Goal: Task Accomplishment & Management: Manage account settings

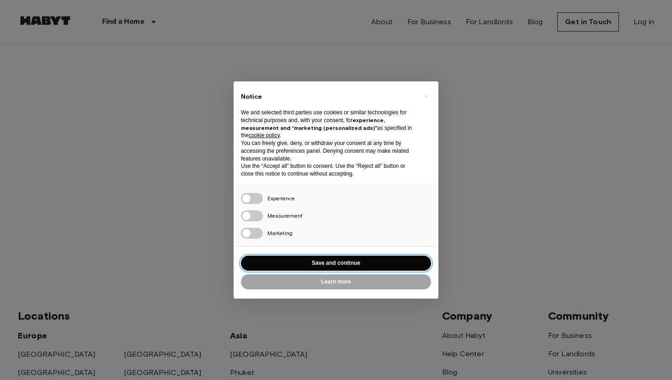
click at [353, 265] on button "Save and continue" at bounding box center [336, 263] width 190 height 15
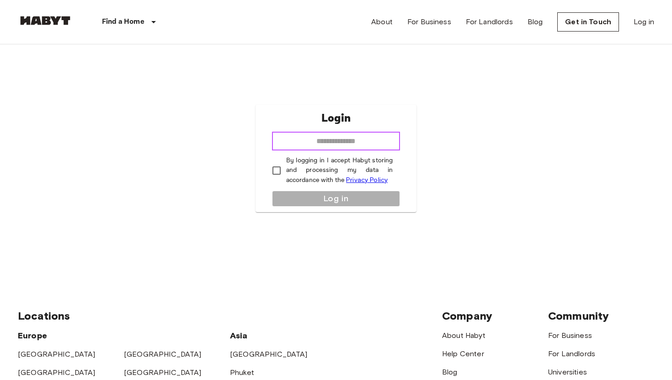
click at [317, 148] on input "email" at bounding box center [336, 141] width 128 height 18
type input "**********"
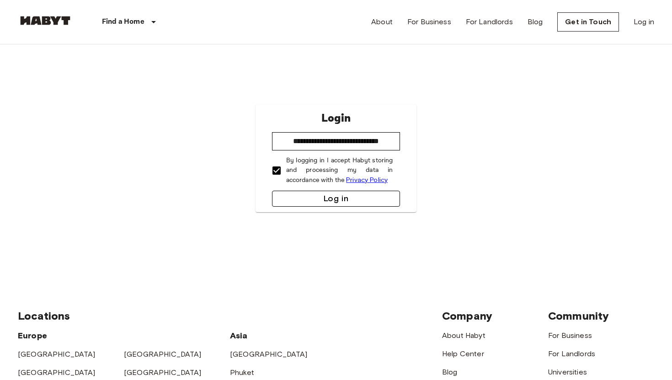
click at [310, 195] on button "Log in" at bounding box center [336, 199] width 128 height 16
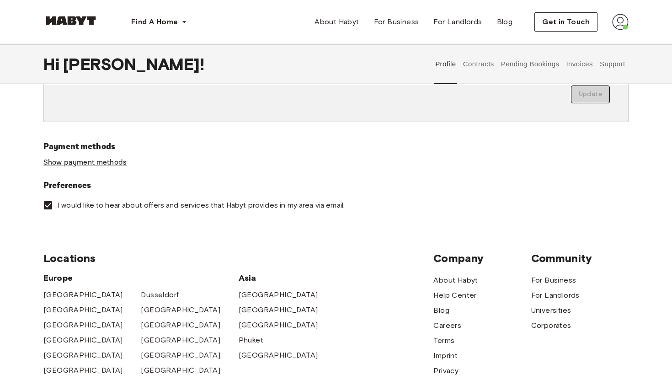
scroll to position [263, 0]
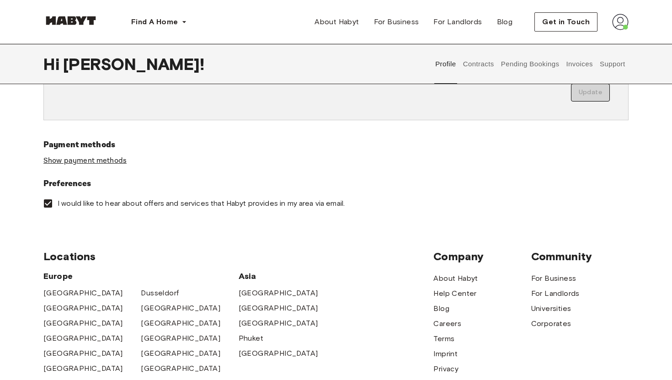
click at [106, 161] on link "Show payment methods" at bounding box center [84, 161] width 83 height 10
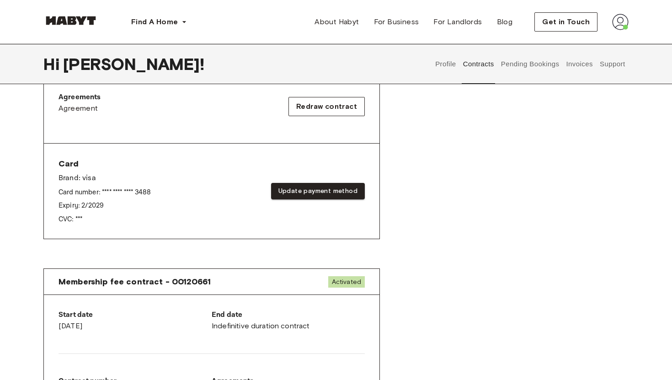
scroll to position [307, 0]
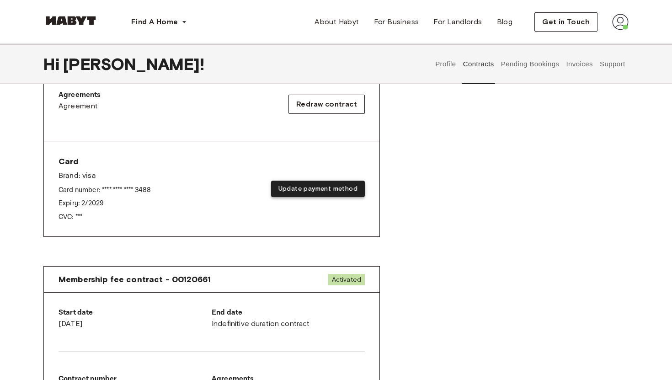
click at [329, 192] on button "Update payment method" at bounding box center [318, 189] width 94 height 17
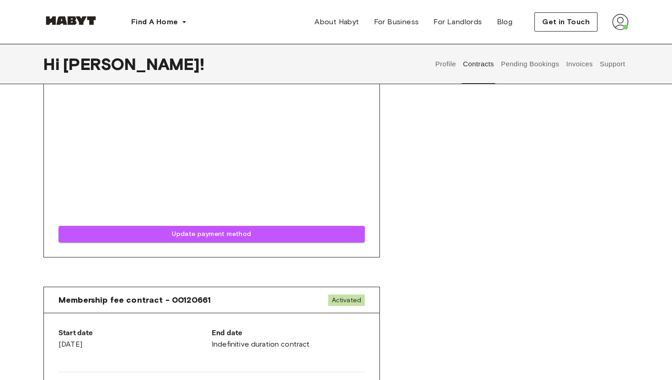
scroll to position [657, 0]
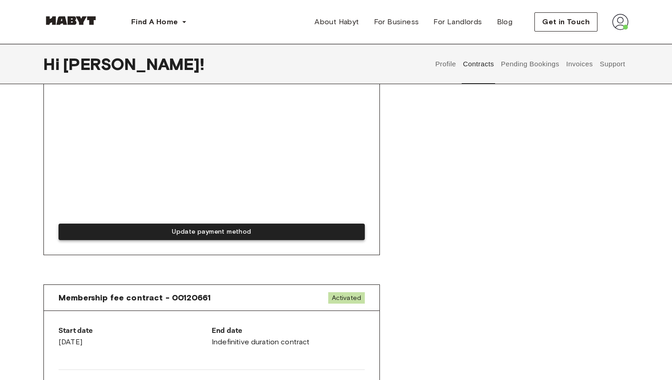
click at [146, 227] on button "Update payment method" at bounding box center [212, 232] width 306 height 17
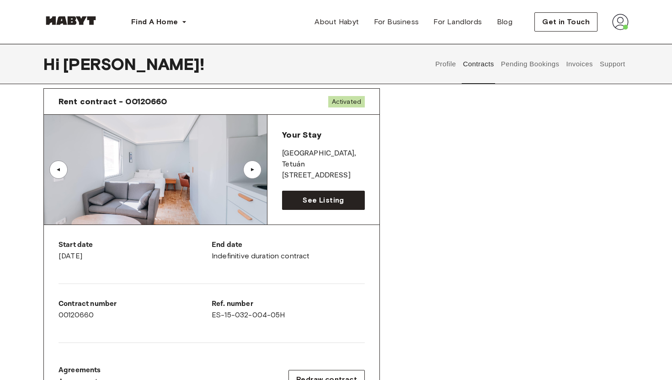
scroll to position [0, 0]
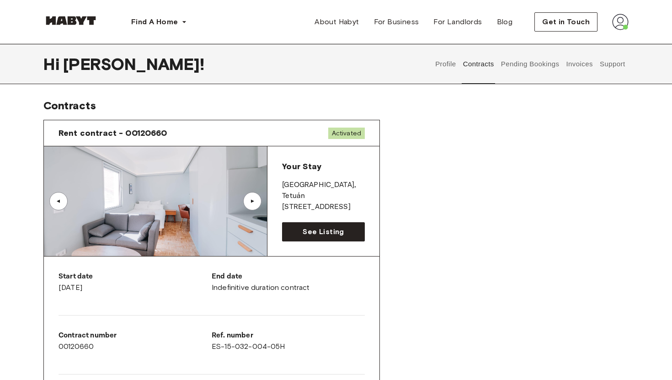
click at [252, 199] on div "▲" at bounding box center [252, 200] width 9 height 5
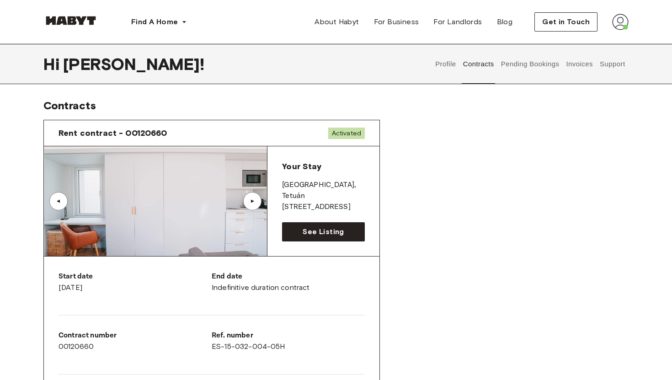
click at [252, 199] on div "▲" at bounding box center [252, 200] width 9 height 5
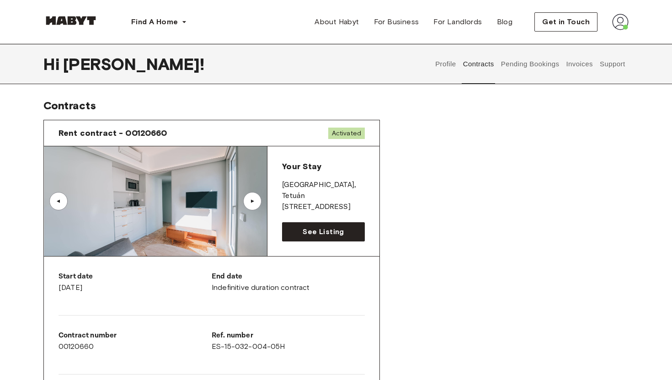
click at [252, 200] on div "▲" at bounding box center [252, 200] width 9 height 5
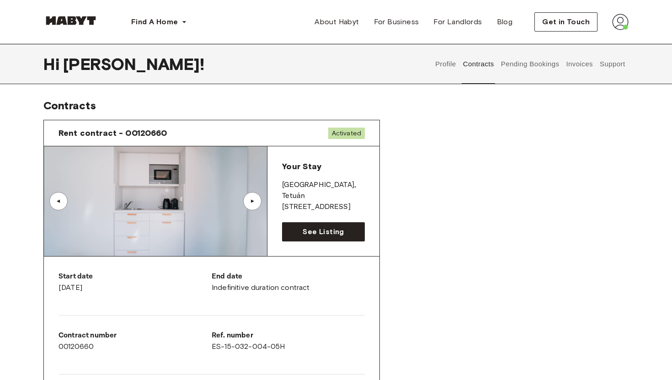
click at [252, 200] on div "▲" at bounding box center [252, 200] width 9 height 5
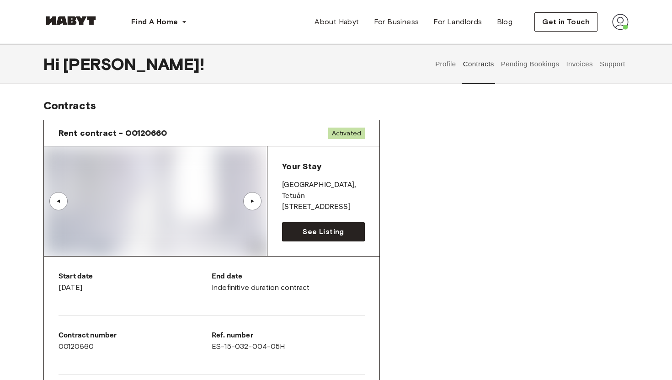
click at [252, 200] on div "▲" at bounding box center [252, 200] width 9 height 5
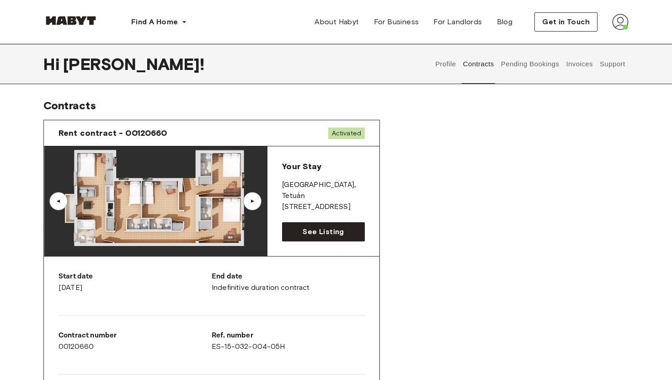
click at [125, 218] on img at bounding box center [155, 201] width 223 height 110
click at [253, 198] on div "▲" at bounding box center [252, 200] width 9 height 5
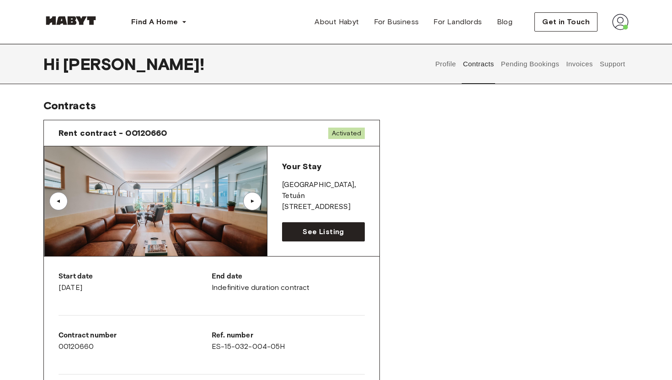
click at [253, 198] on div "▲" at bounding box center [252, 200] width 9 height 5
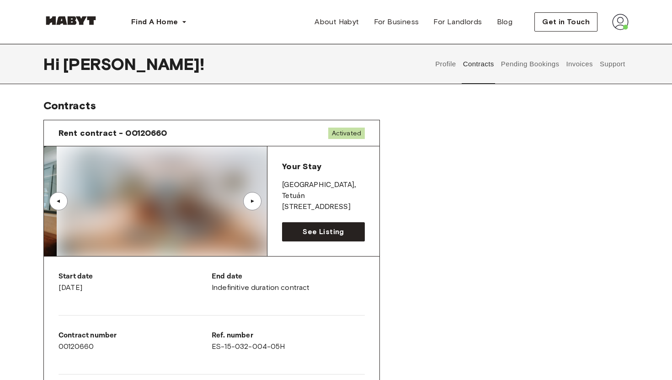
click at [253, 198] on div "▲" at bounding box center [252, 200] width 9 height 5
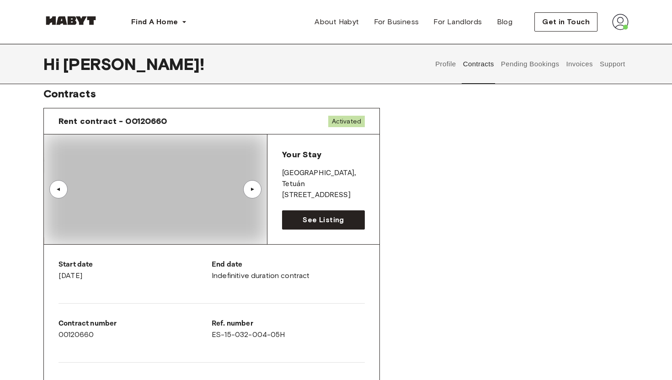
scroll to position [13, 0]
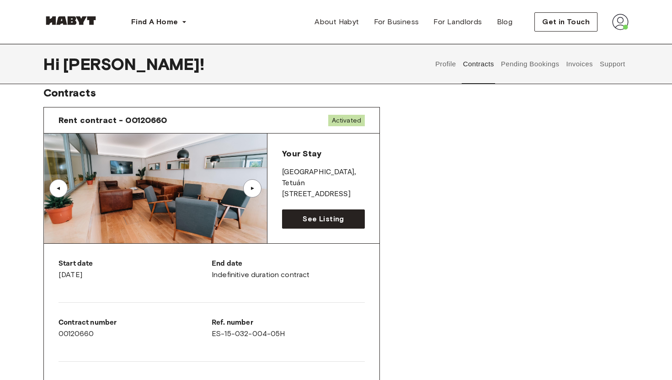
click at [249, 188] on div "▲" at bounding box center [252, 188] width 9 height 5
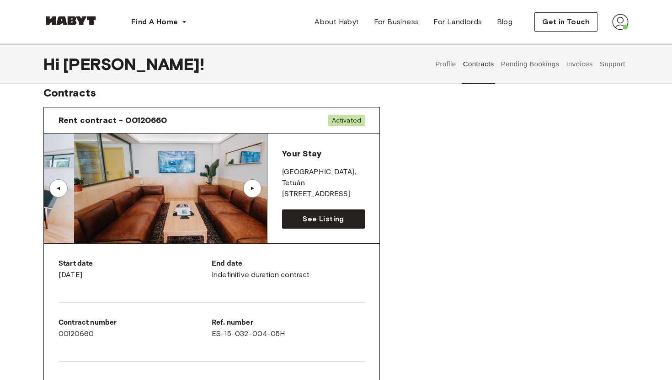
click at [249, 188] on div "▲" at bounding box center [252, 188] width 9 height 5
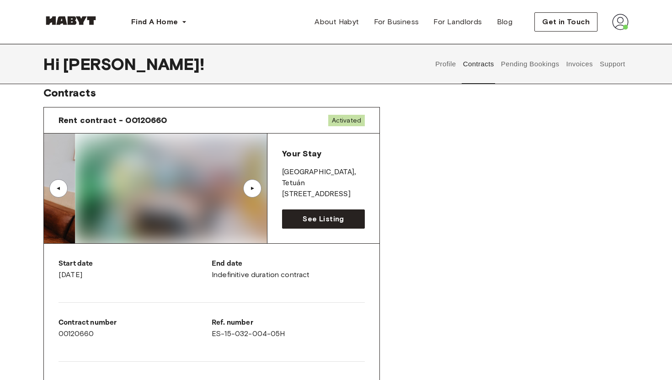
click at [249, 188] on div "▲" at bounding box center [252, 188] width 9 height 5
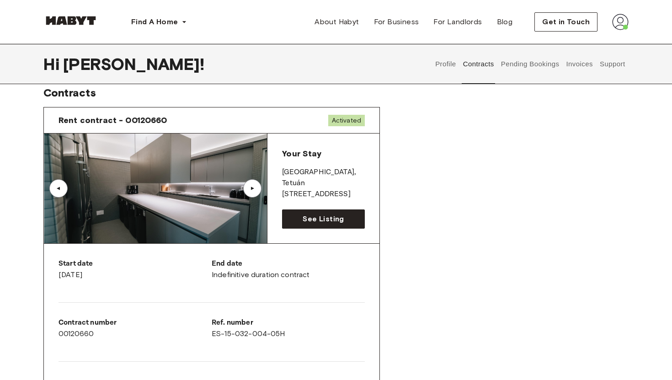
click at [249, 188] on div "▲" at bounding box center [252, 188] width 9 height 5
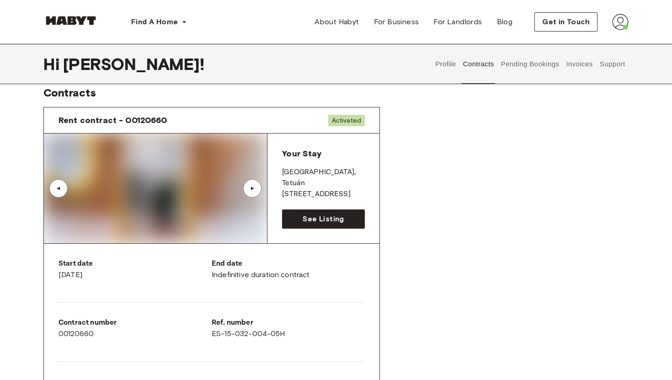
click at [249, 188] on div "▲" at bounding box center [252, 188] width 9 height 5
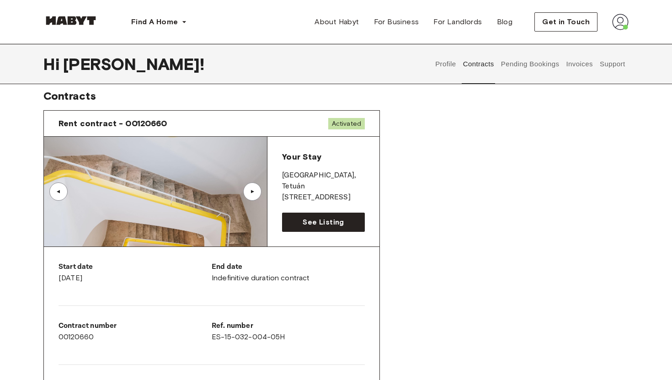
scroll to position [0, 0]
